Goal: Task Accomplishment & Management: Manage account settings

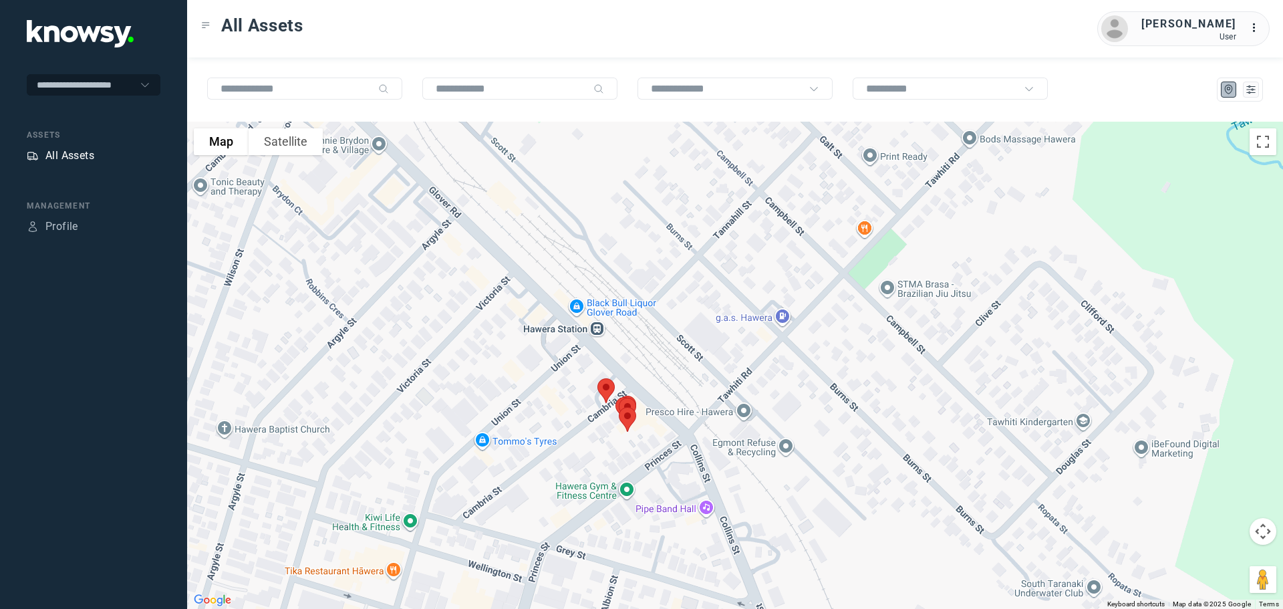
click at [86, 154] on div "All Assets" at bounding box center [69, 156] width 49 height 16
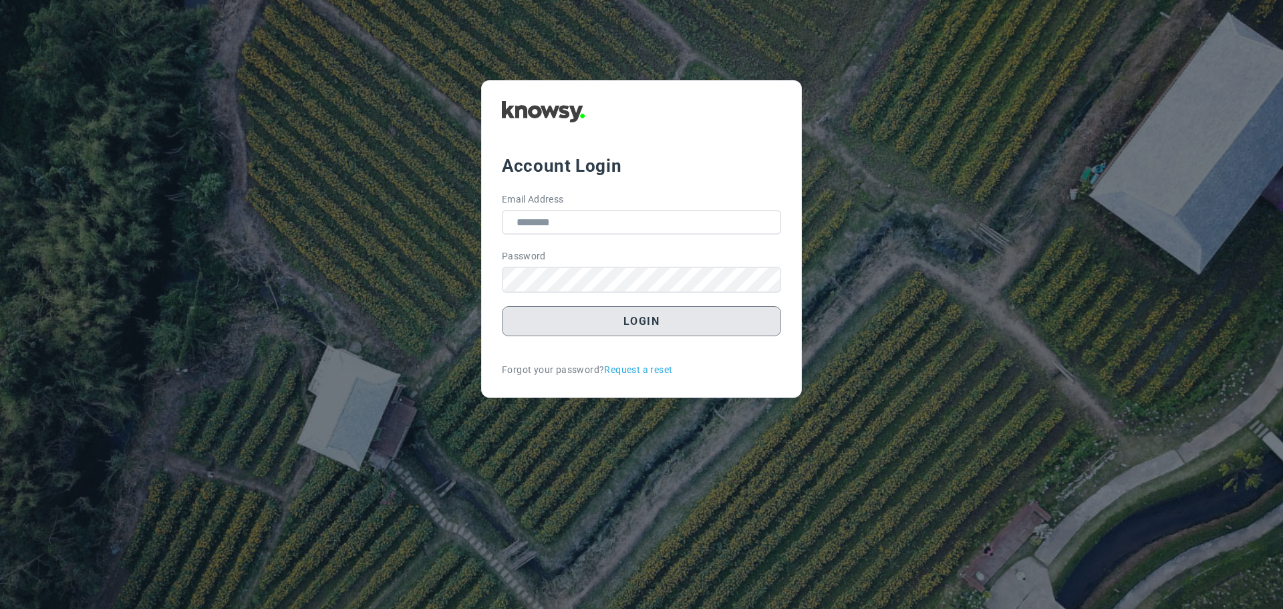
type input "**********"
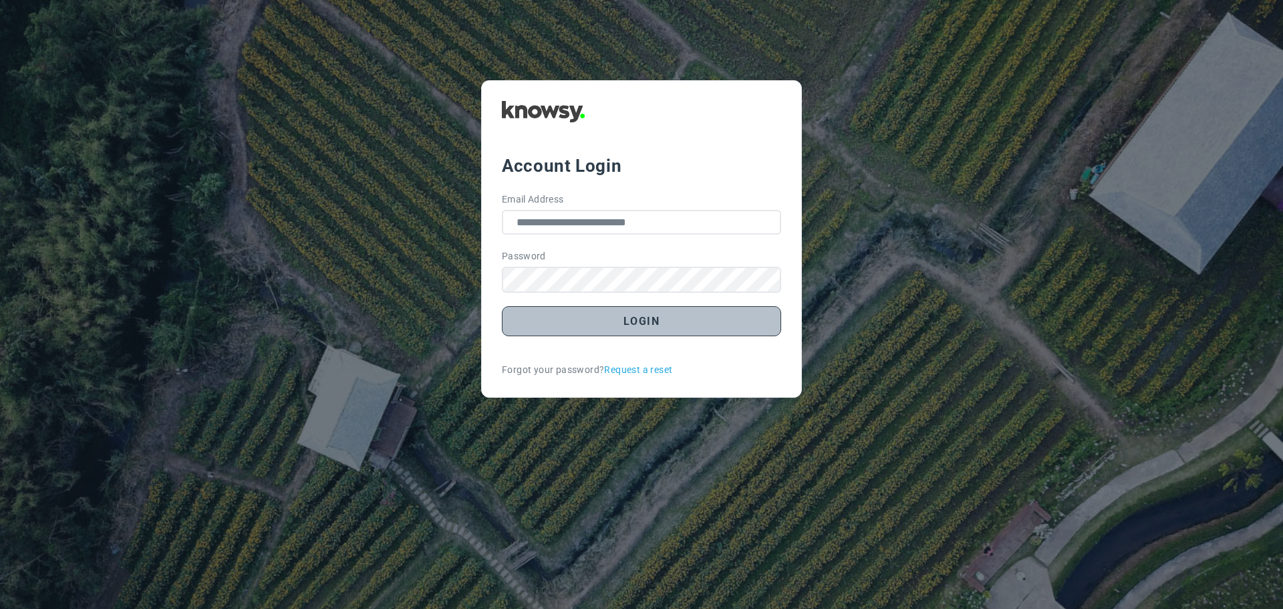
click at [647, 319] on button "Login" at bounding box center [641, 321] width 279 height 30
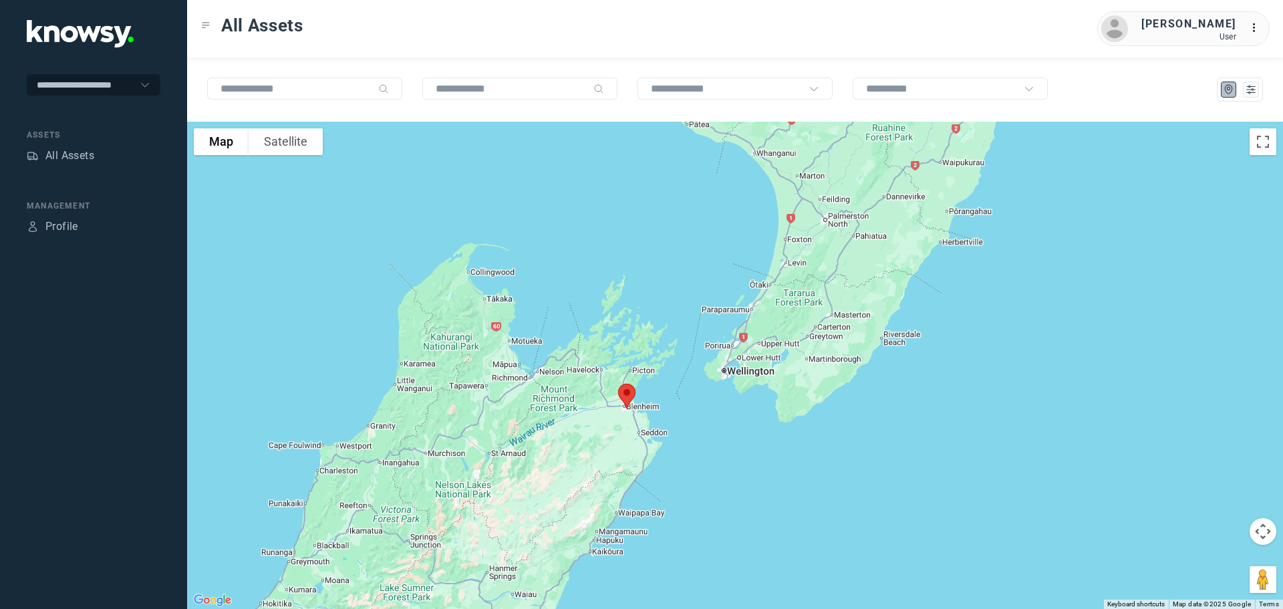
drag, startPoint x: 680, startPoint y: 541, endPoint x: 594, endPoint y: 385, distance: 178.5
click at [594, 385] on div at bounding box center [735, 365] width 1096 height 487
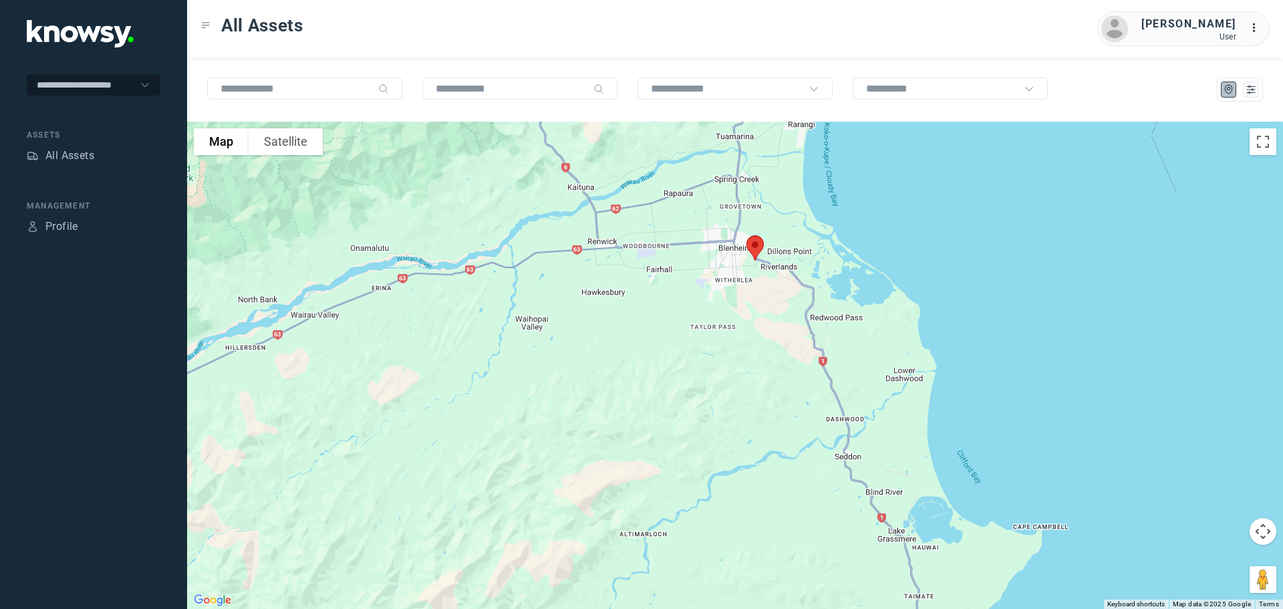
drag, startPoint x: 721, startPoint y: 332, endPoint x: 688, endPoint y: 418, distance: 91.8
click at [688, 418] on div at bounding box center [735, 365] width 1096 height 487
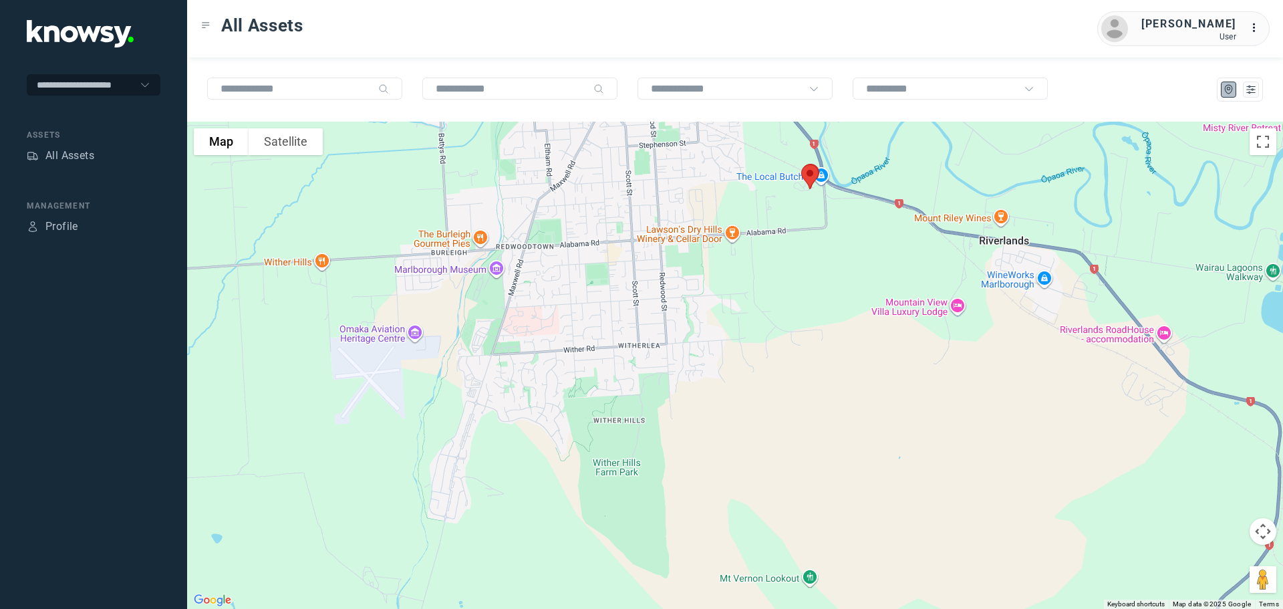
drag, startPoint x: 756, startPoint y: 241, endPoint x: 656, endPoint y: 476, distance: 255.4
click at [656, 476] on div at bounding box center [735, 365] width 1096 height 487
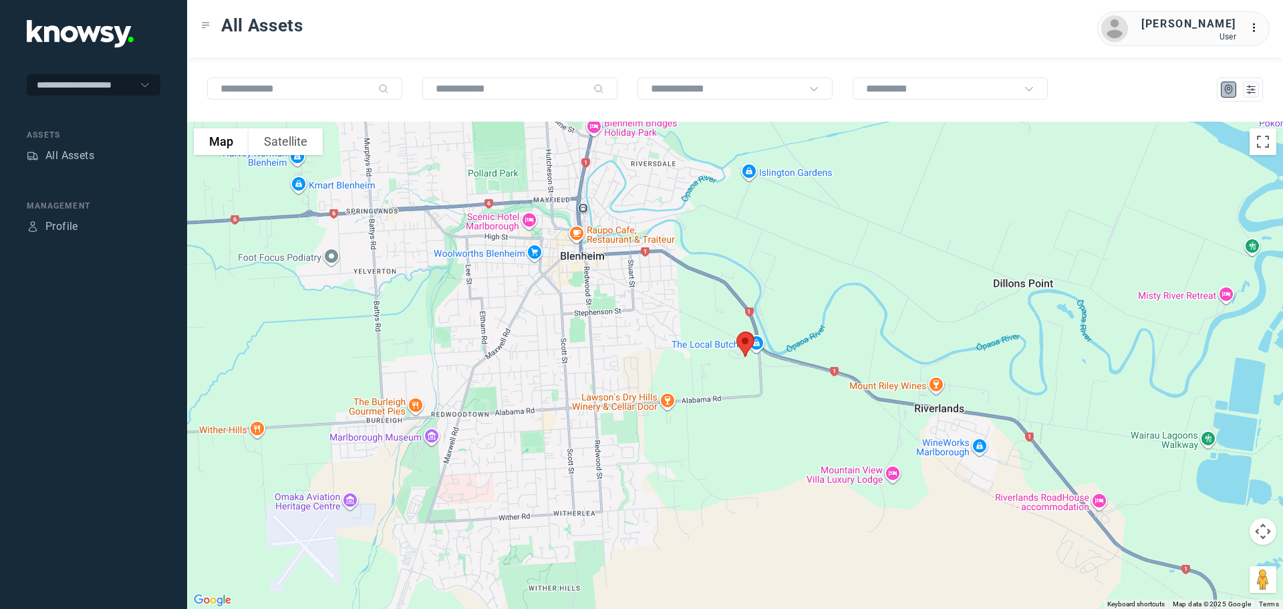
drag, startPoint x: 692, startPoint y: 356, endPoint x: 643, endPoint y: 474, distance: 127.9
click at [643, 474] on div at bounding box center [735, 365] width 1096 height 487
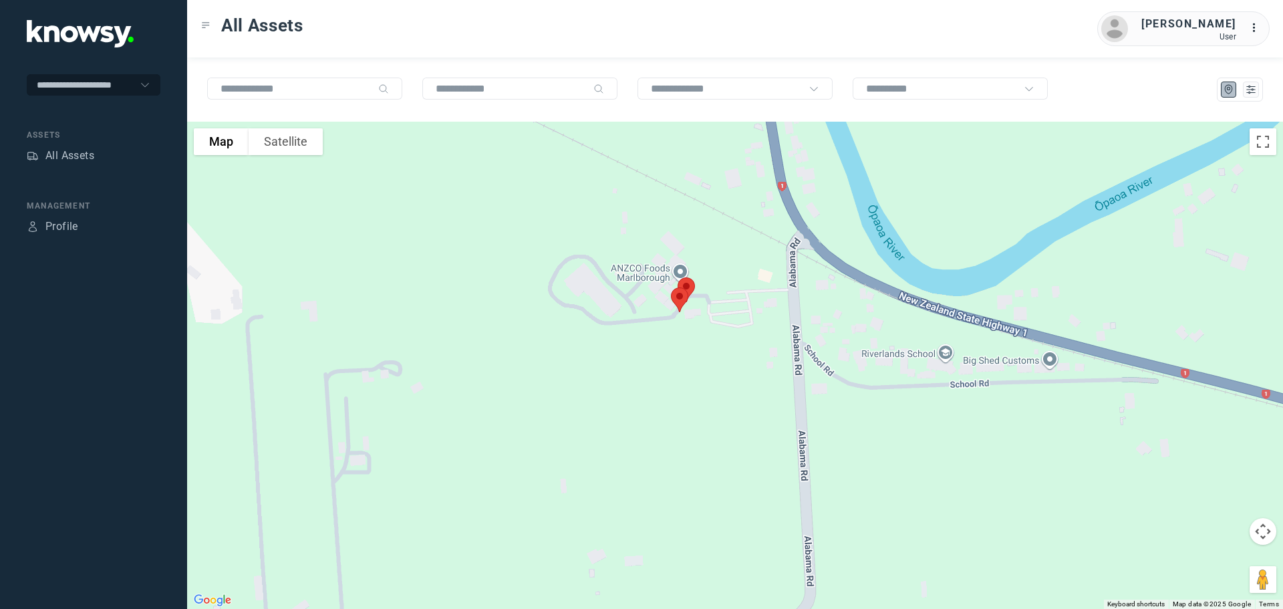
drag, startPoint x: 717, startPoint y: 300, endPoint x: 693, endPoint y: 366, distance: 70.4
click at [693, 366] on div at bounding box center [735, 365] width 1096 height 487
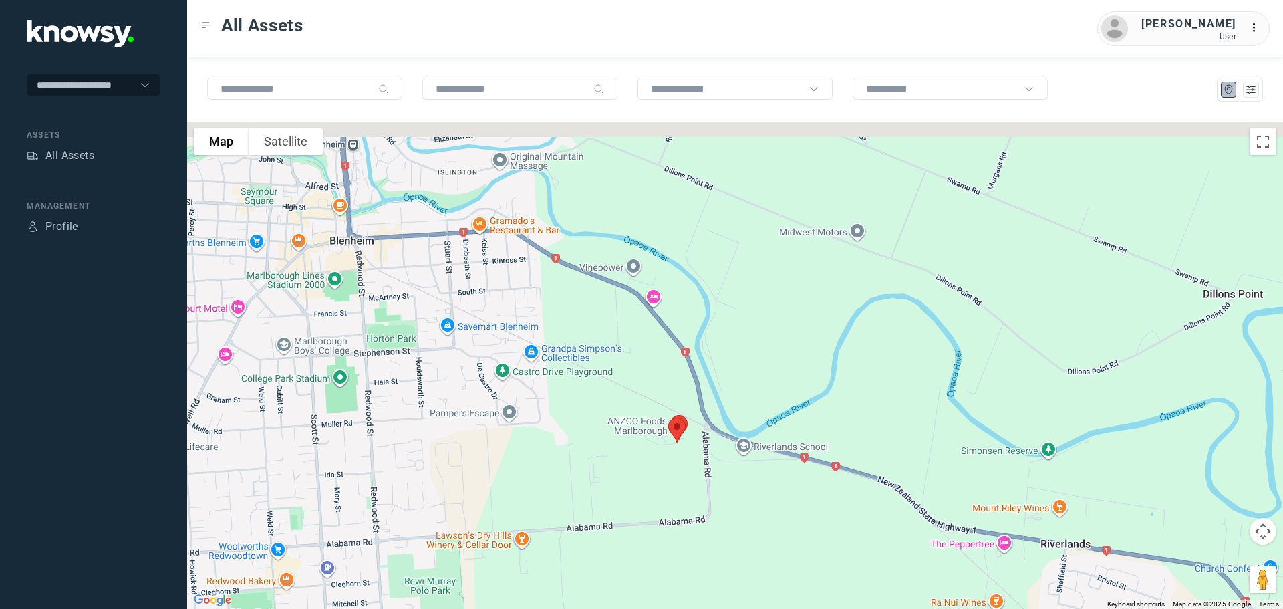
drag, startPoint x: 503, startPoint y: 259, endPoint x: 550, endPoint y: 396, distance: 144.9
click at [550, 396] on div at bounding box center [735, 365] width 1096 height 487
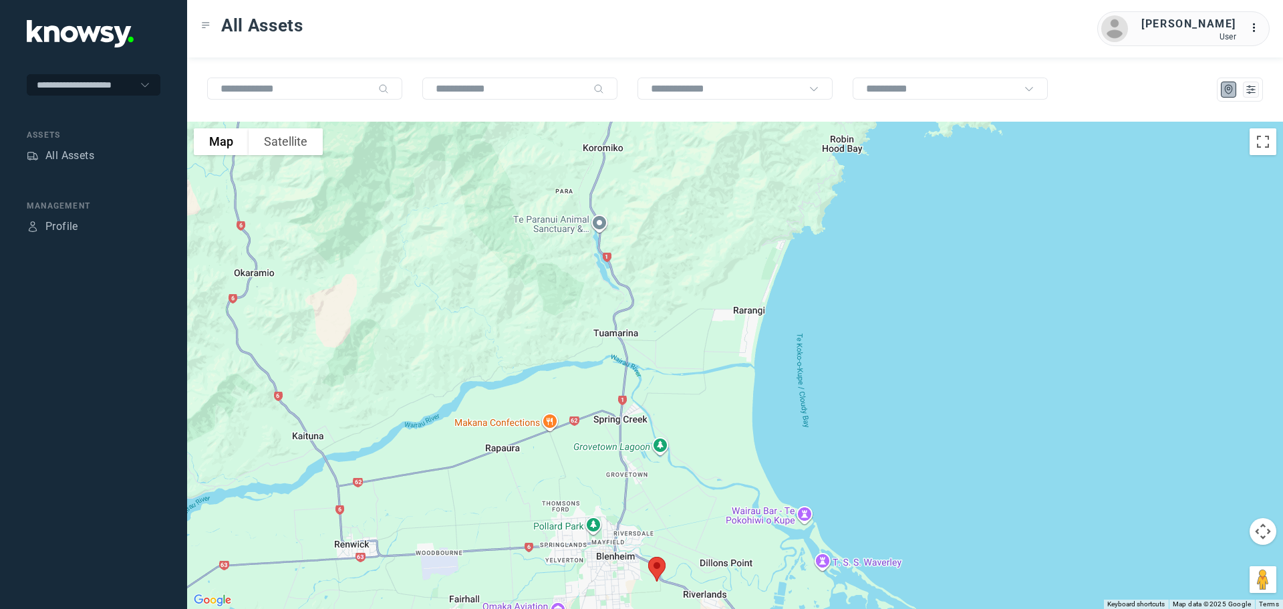
drag, startPoint x: 665, startPoint y: 244, endPoint x: 710, endPoint y: 437, distance: 198.3
click at [710, 437] on div at bounding box center [735, 365] width 1096 height 487
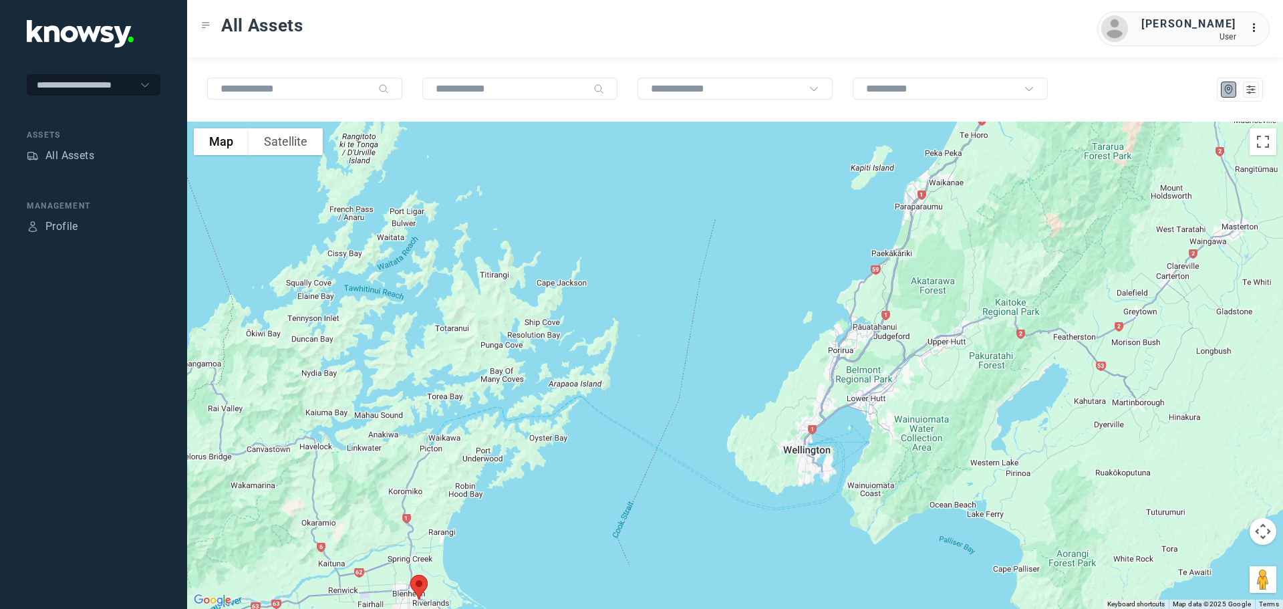
drag, startPoint x: 685, startPoint y: 332, endPoint x: 392, endPoint y: 468, distance: 322.8
click at [390, 468] on div at bounding box center [735, 365] width 1096 height 487
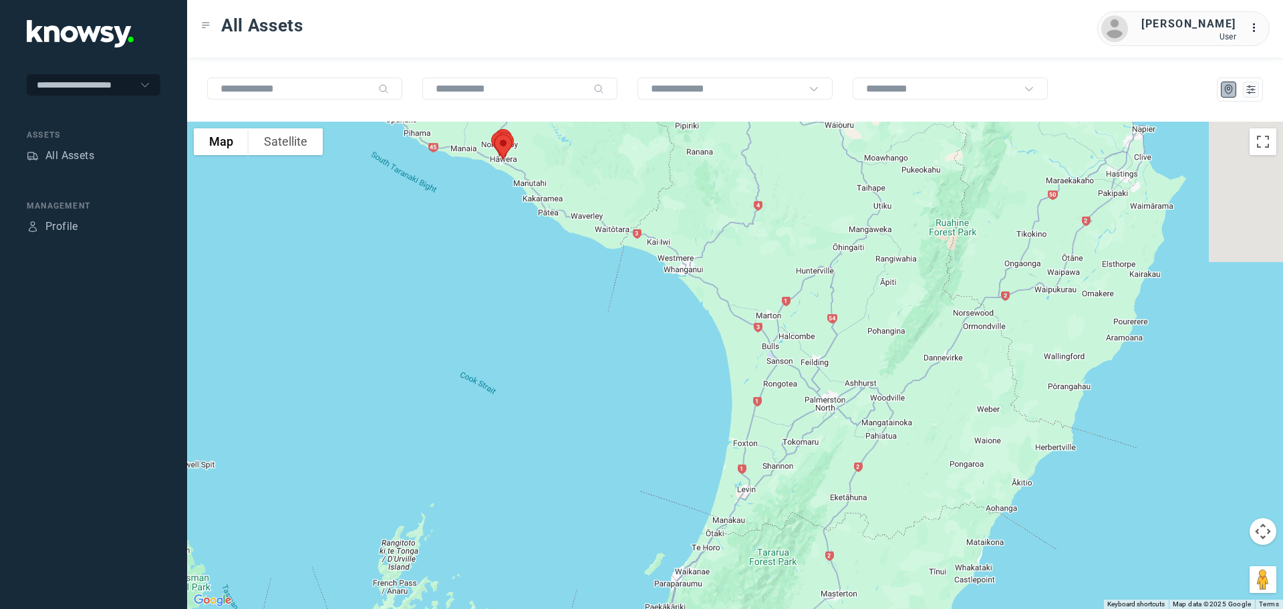
drag, startPoint x: 726, startPoint y: 456, endPoint x: 699, endPoint y: 579, distance: 125.3
click at [699, 579] on div at bounding box center [735, 365] width 1096 height 487
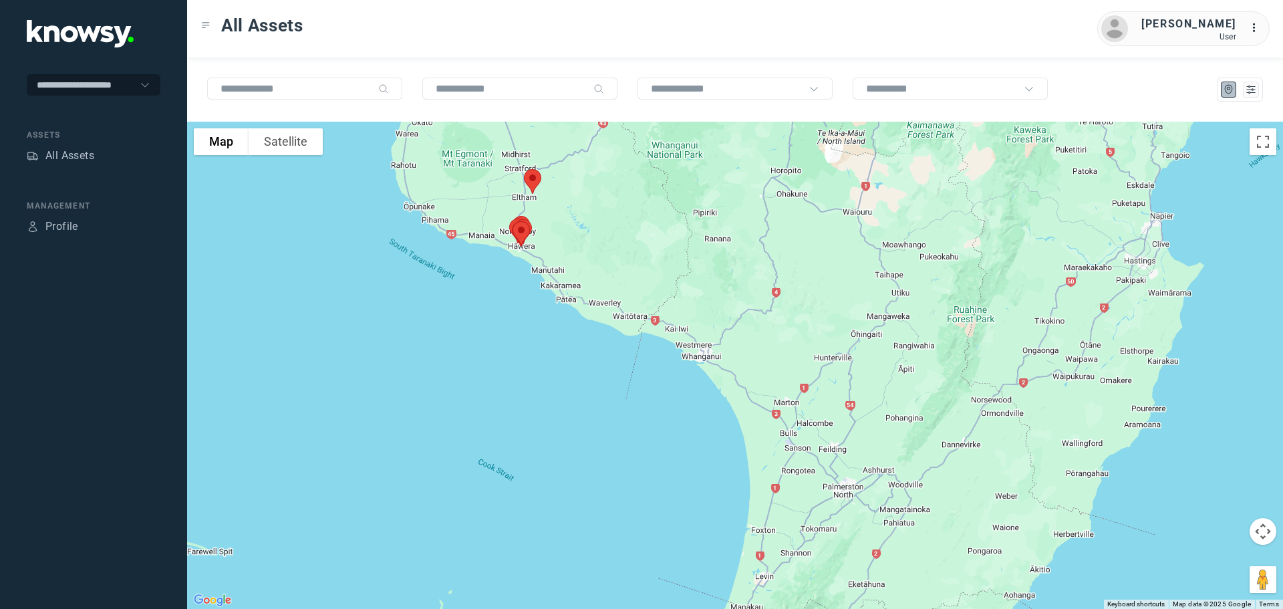
drag, startPoint x: 756, startPoint y: 440, endPoint x: 784, endPoint y: 544, distance: 108.1
click at [784, 544] on div at bounding box center [735, 365] width 1096 height 487
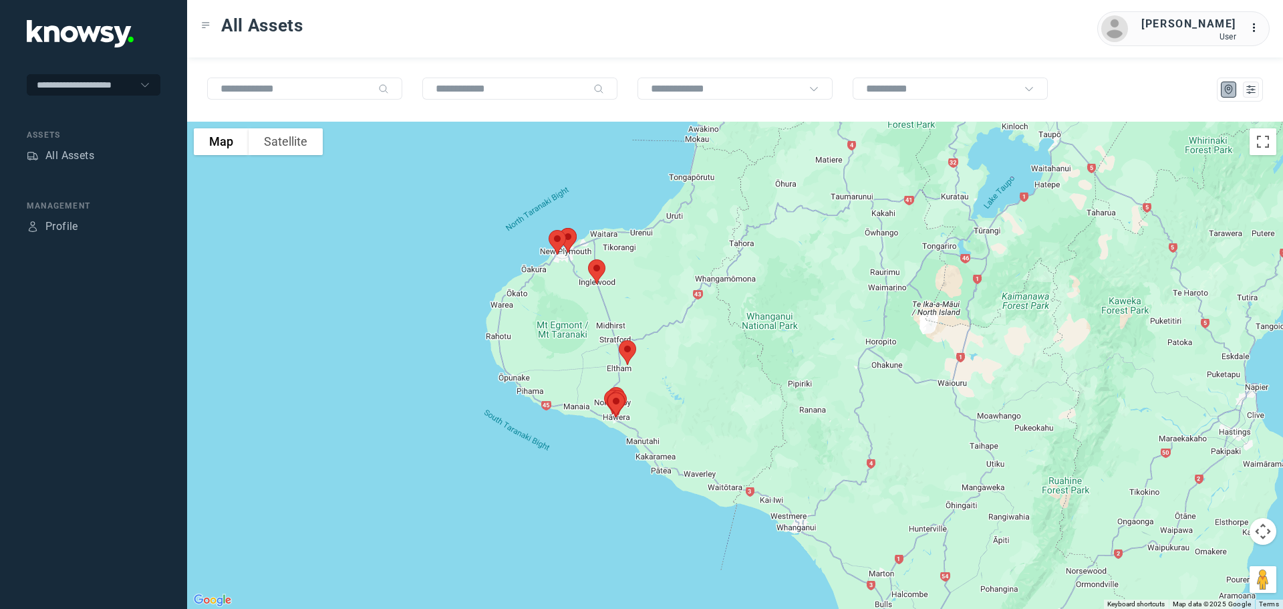
drag, startPoint x: 665, startPoint y: 359, endPoint x: 742, endPoint y: 426, distance: 102.8
click at [742, 426] on div at bounding box center [735, 365] width 1096 height 487
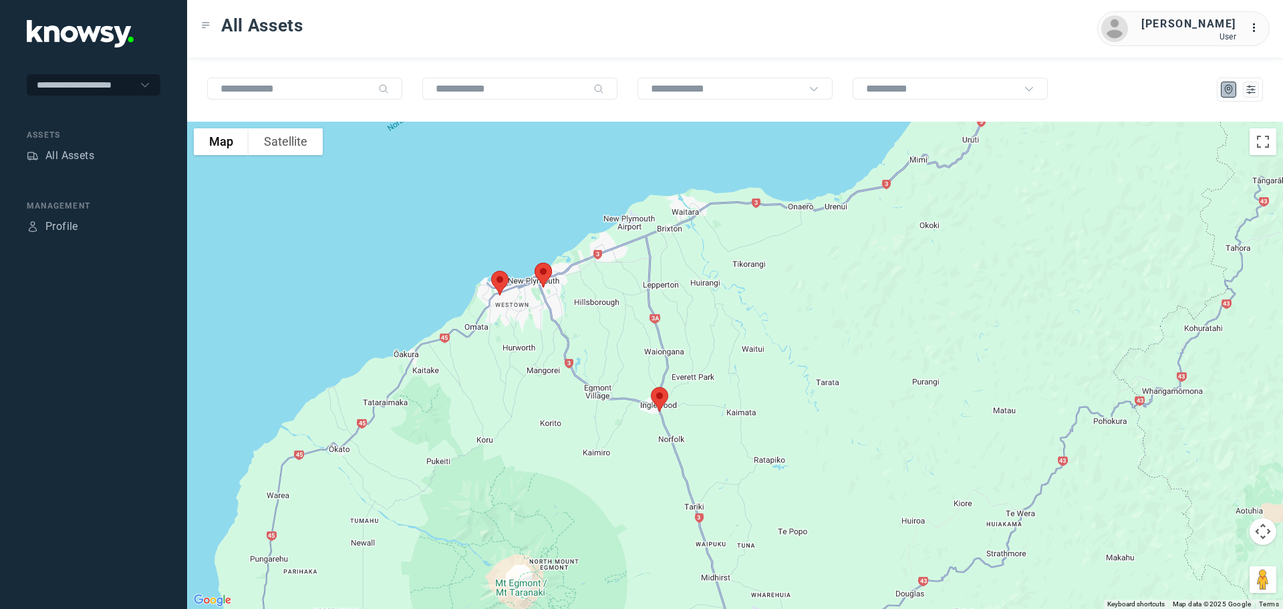
drag, startPoint x: 534, startPoint y: 192, endPoint x: 542, endPoint y: 430, distance: 238.6
click at [542, 430] on div at bounding box center [735, 365] width 1096 height 487
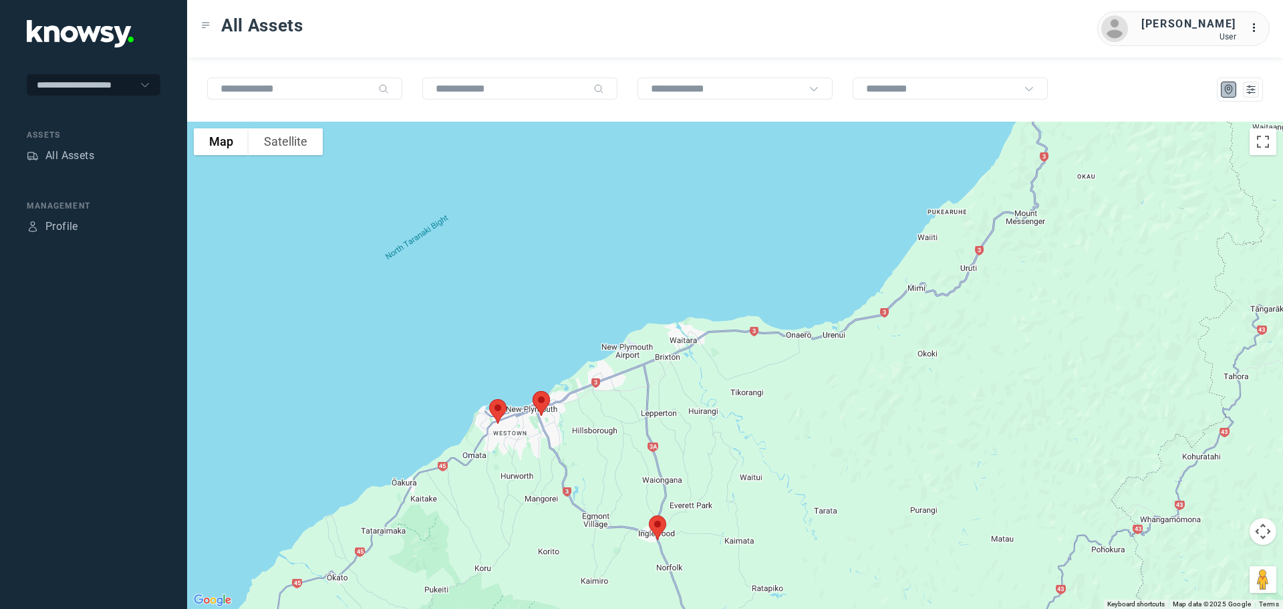
click at [659, 524] on img at bounding box center [657, 527] width 28 height 35
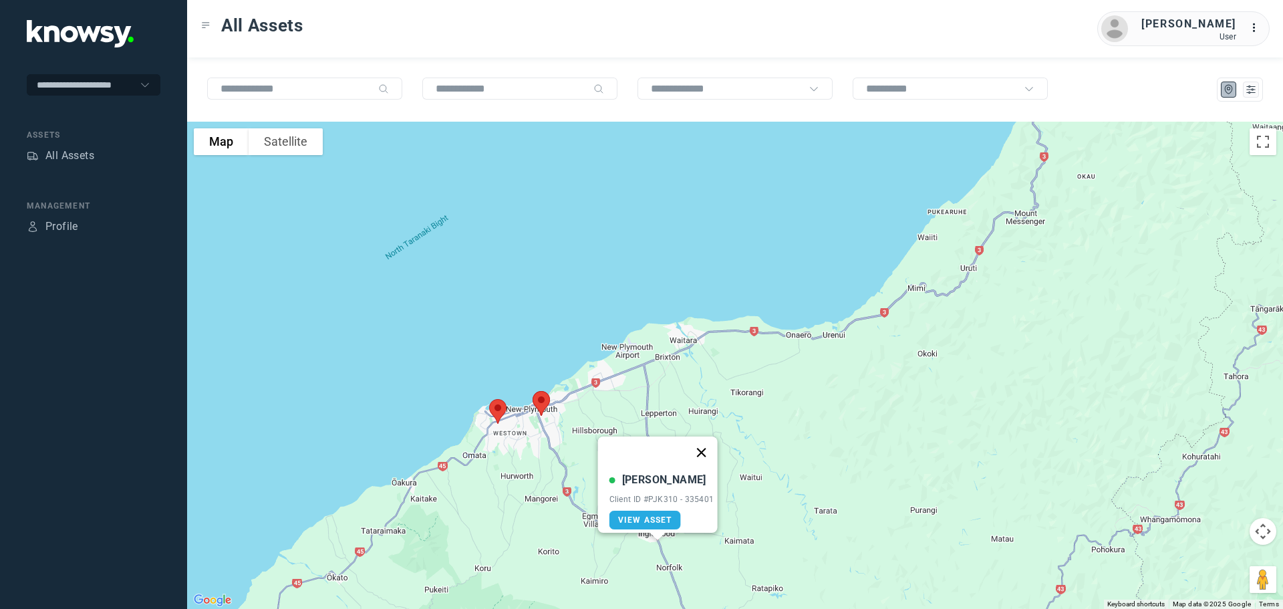
click at [704, 443] on button "Close" at bounding box center [701, 452] width 32 height 32
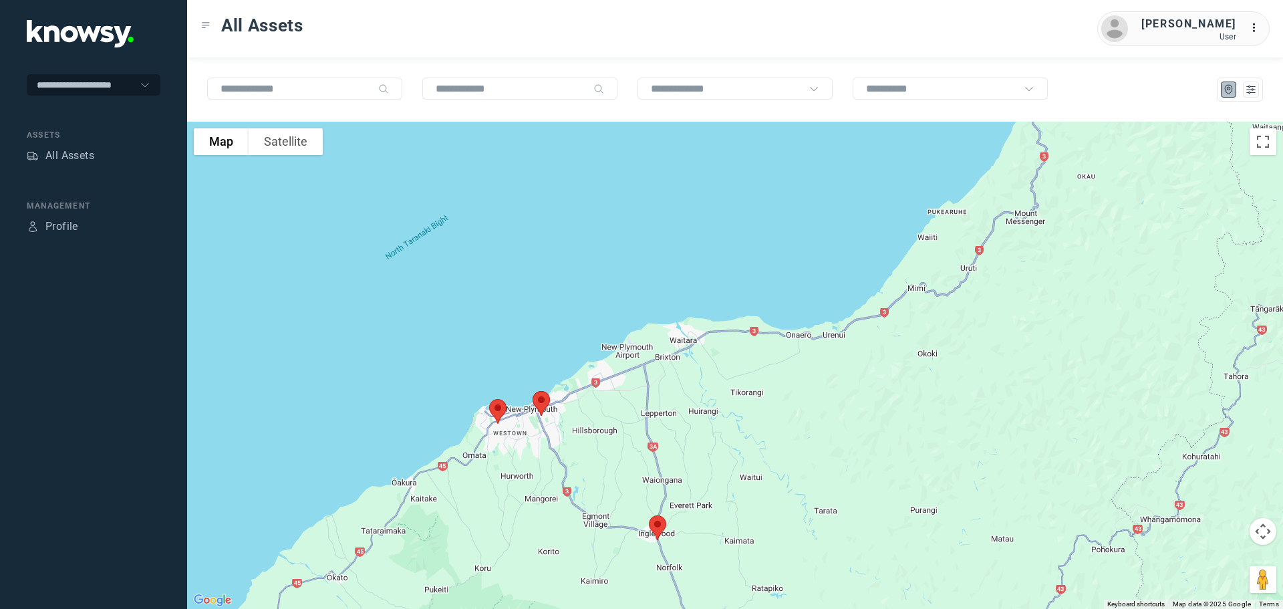
click at [542, 399] on img at bounding box center [541, 402] width 28 height 35
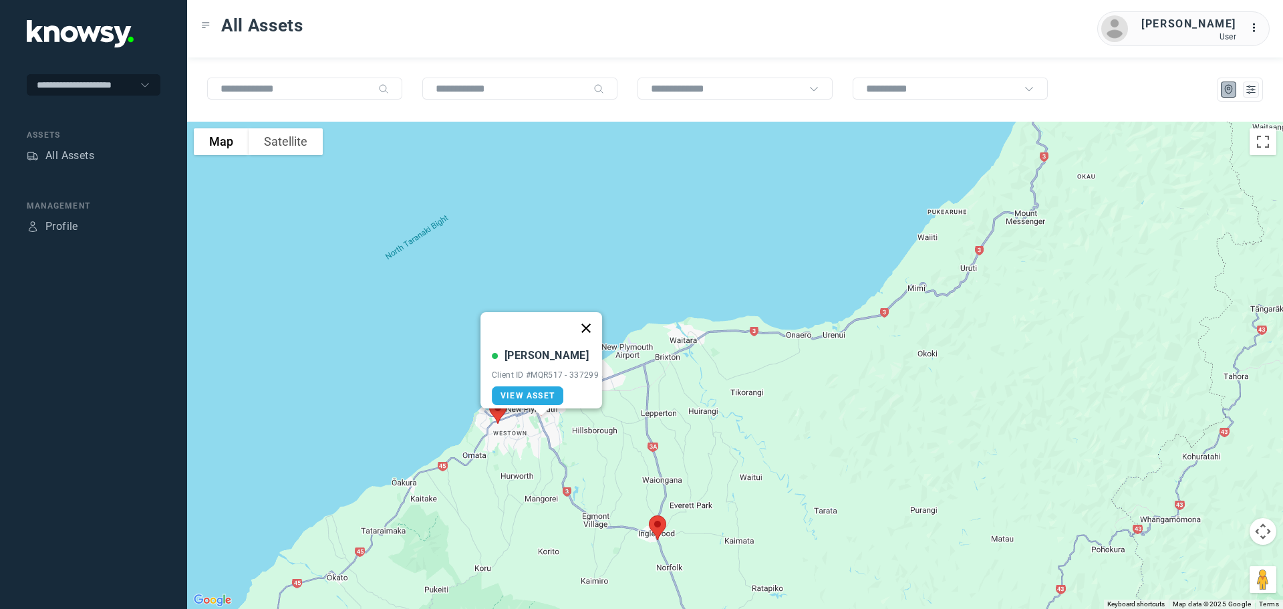
click at [595, 317] on button "Close" at bounding box center [586, 328] width 32 height 32
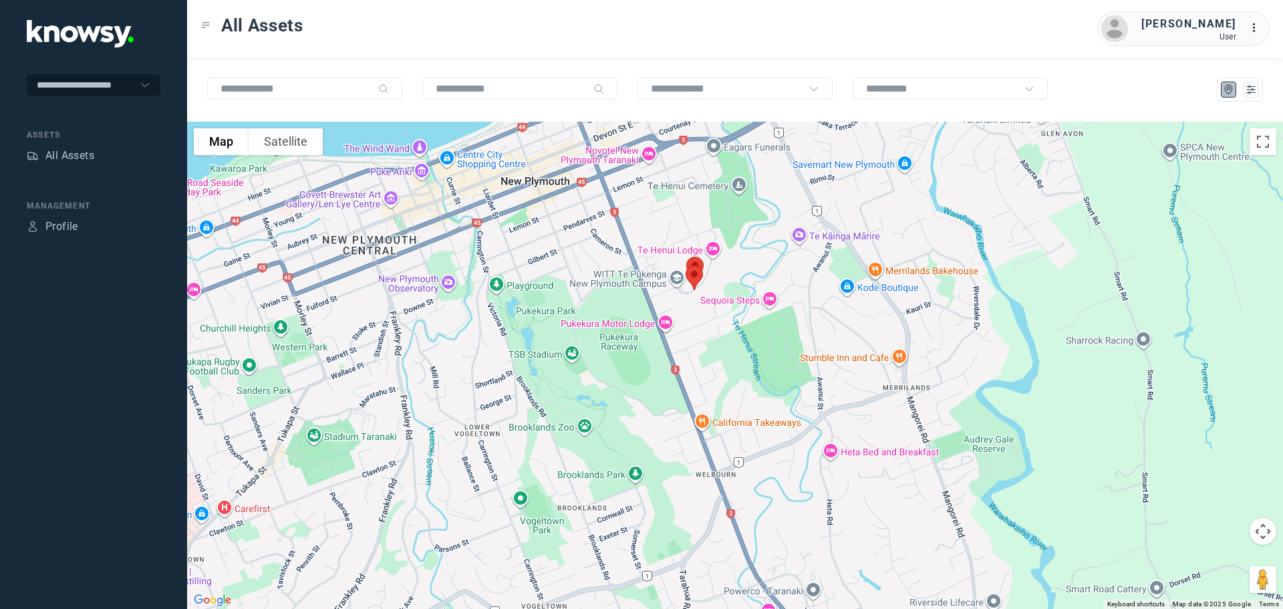
drag, startPoint x: 723, startPoint y: 256, endPoint x: 728, endPoint y: 366, distance: 110.3
click at [728, 365] on div at bounding box center [735, 365] width 1096 height 487
